Goal: Navigation & Orientation: Find specific page/section

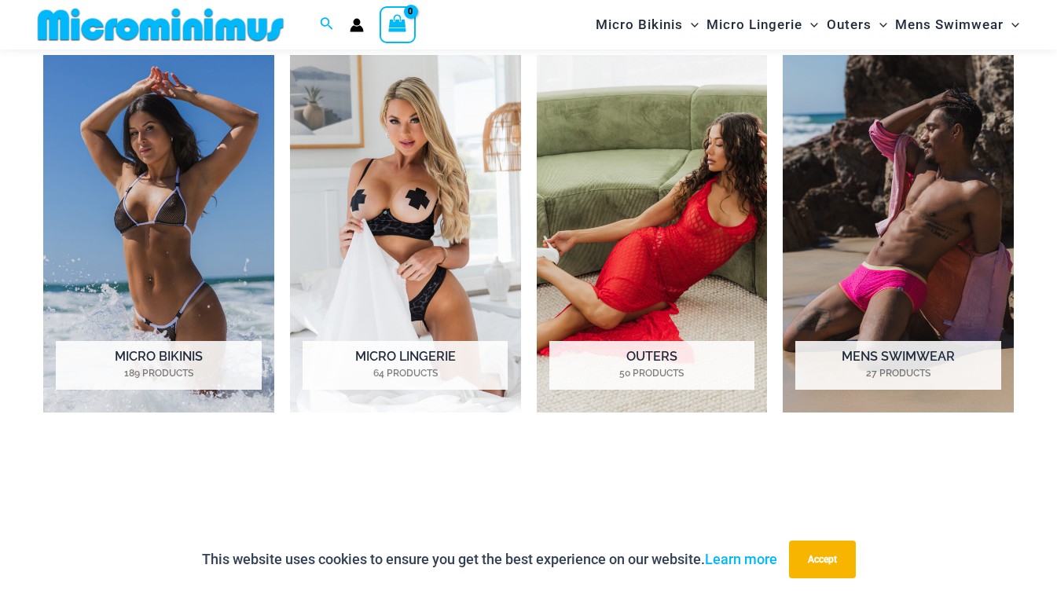
scroll to position [1163, 0]
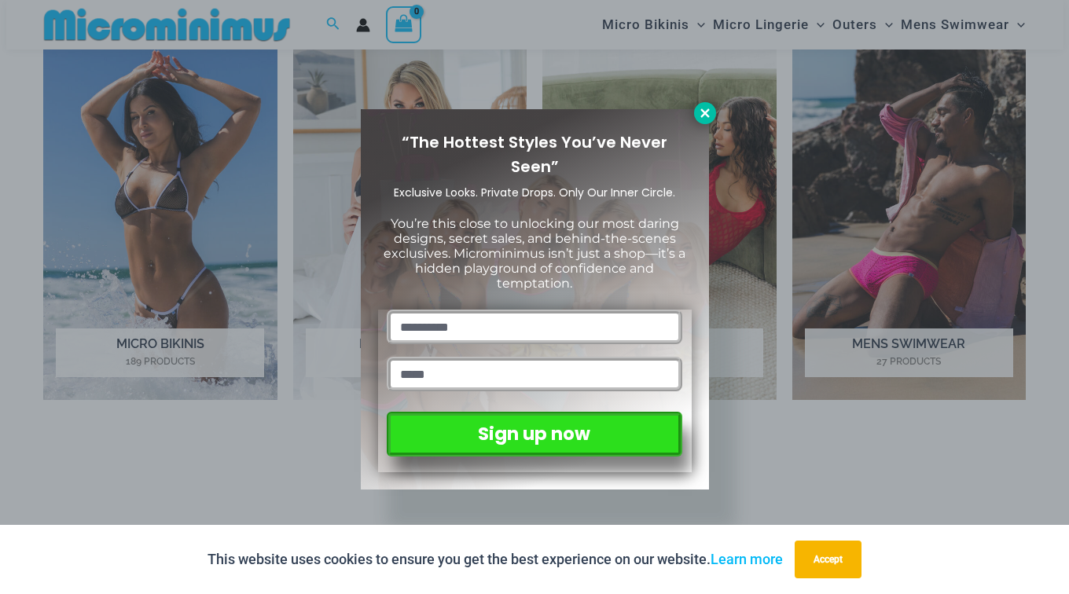
click at [706, 108] on icon at bounding box center [705, 113] width 14 height 14
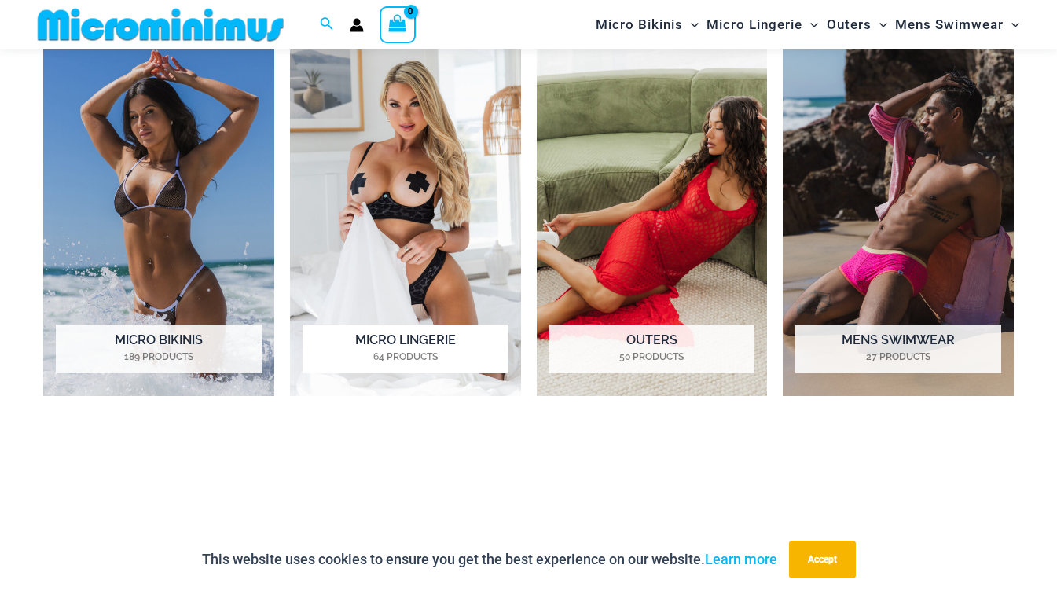
click at [438, 224] on img "Visit product category Micro Lingerie" at bounding box center [405, 218] width 231 height 358
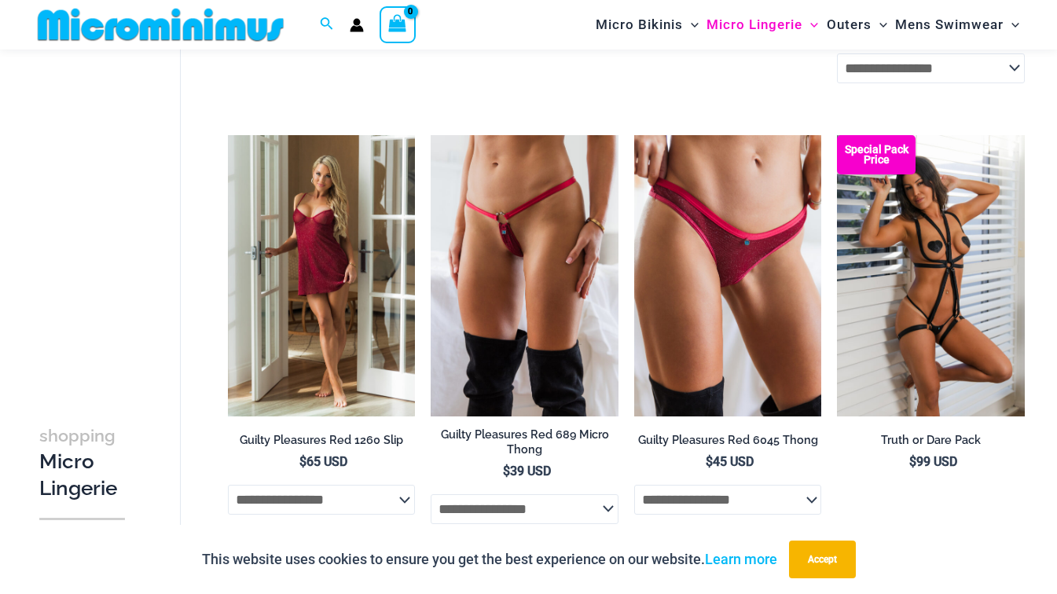
scroll to position [649, 0]
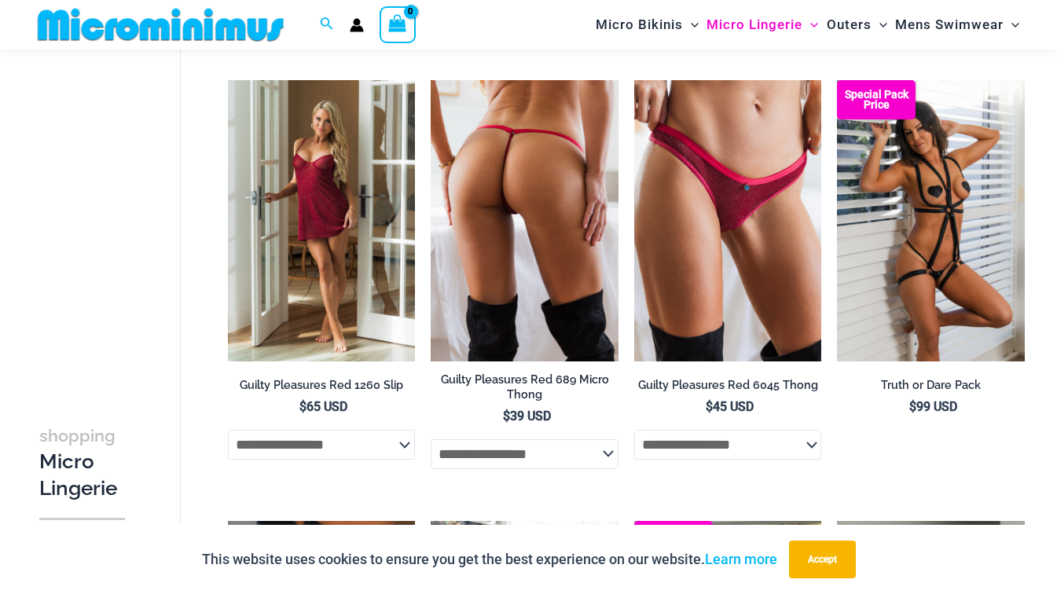
click at [515, 306] on img at bounding box center [525, 220] width 188 height 281
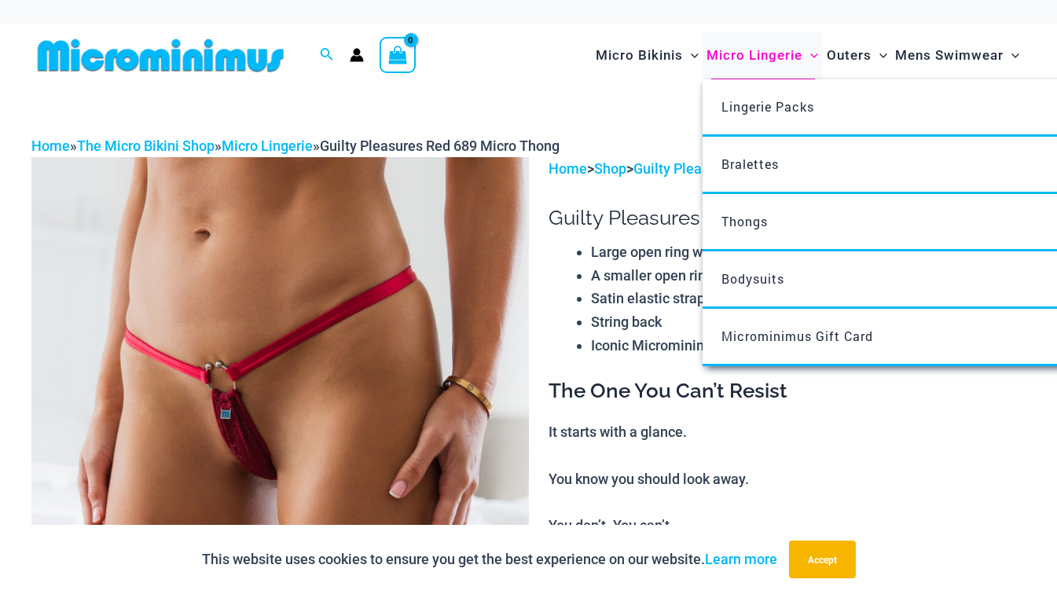
click at [706, 64] on span "Micro Lingerie" at bounding box center [754, 55] width 96 height 40
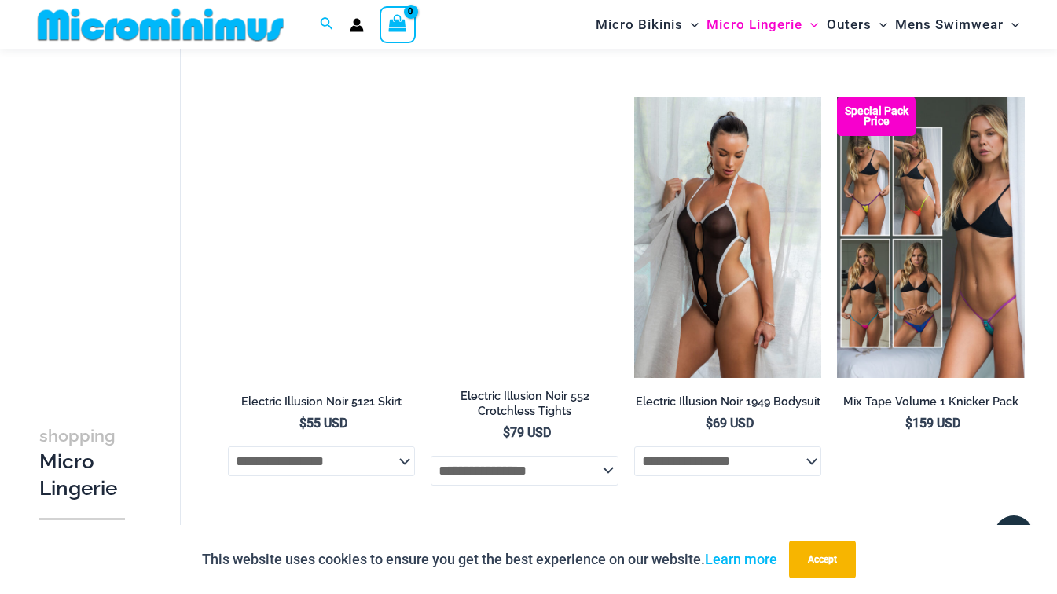
scroll to position [3222, 0]
